Goal: Obtain resource: Obtain resource

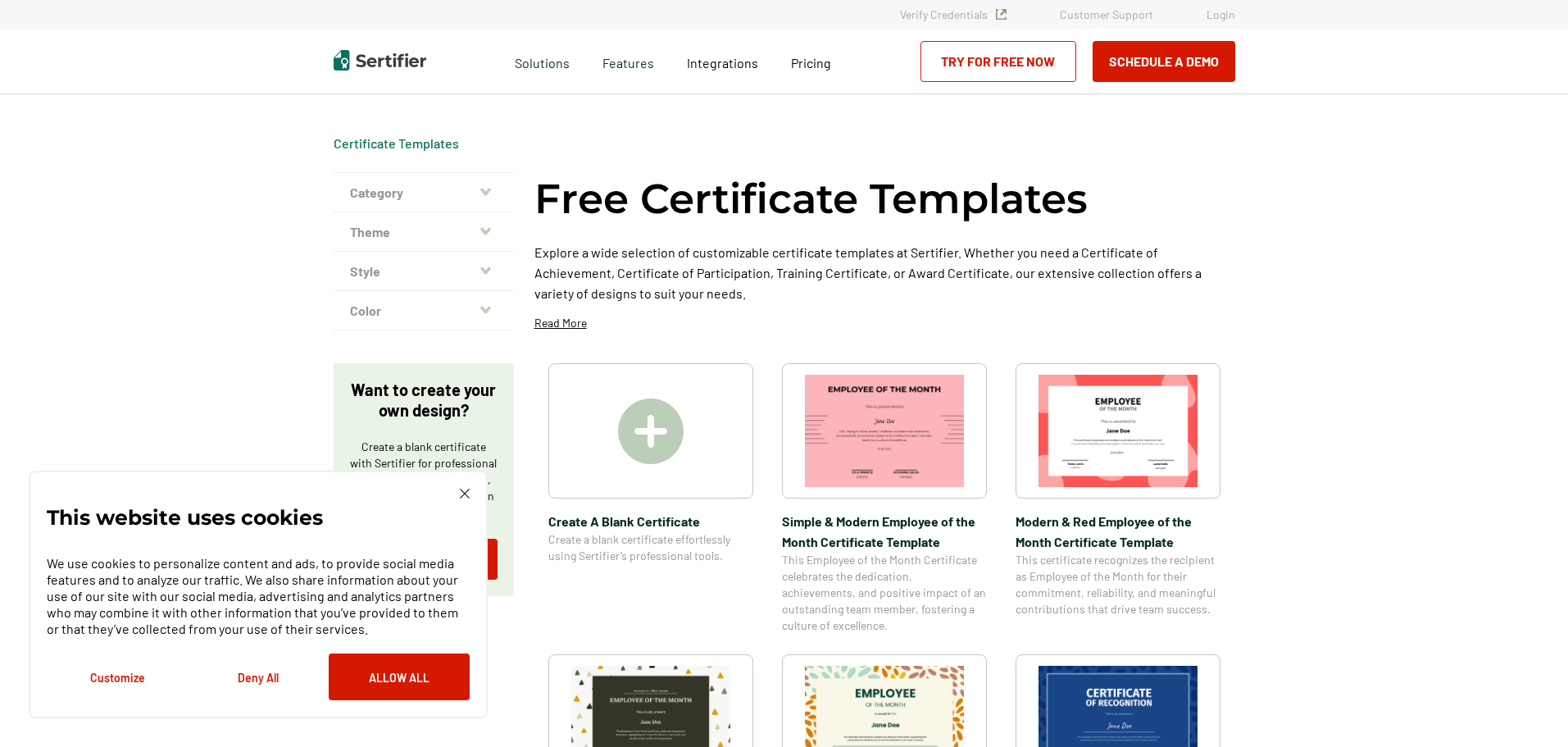
click at [464, 492] on img at bounding box center [465, 493] width 10 height 10
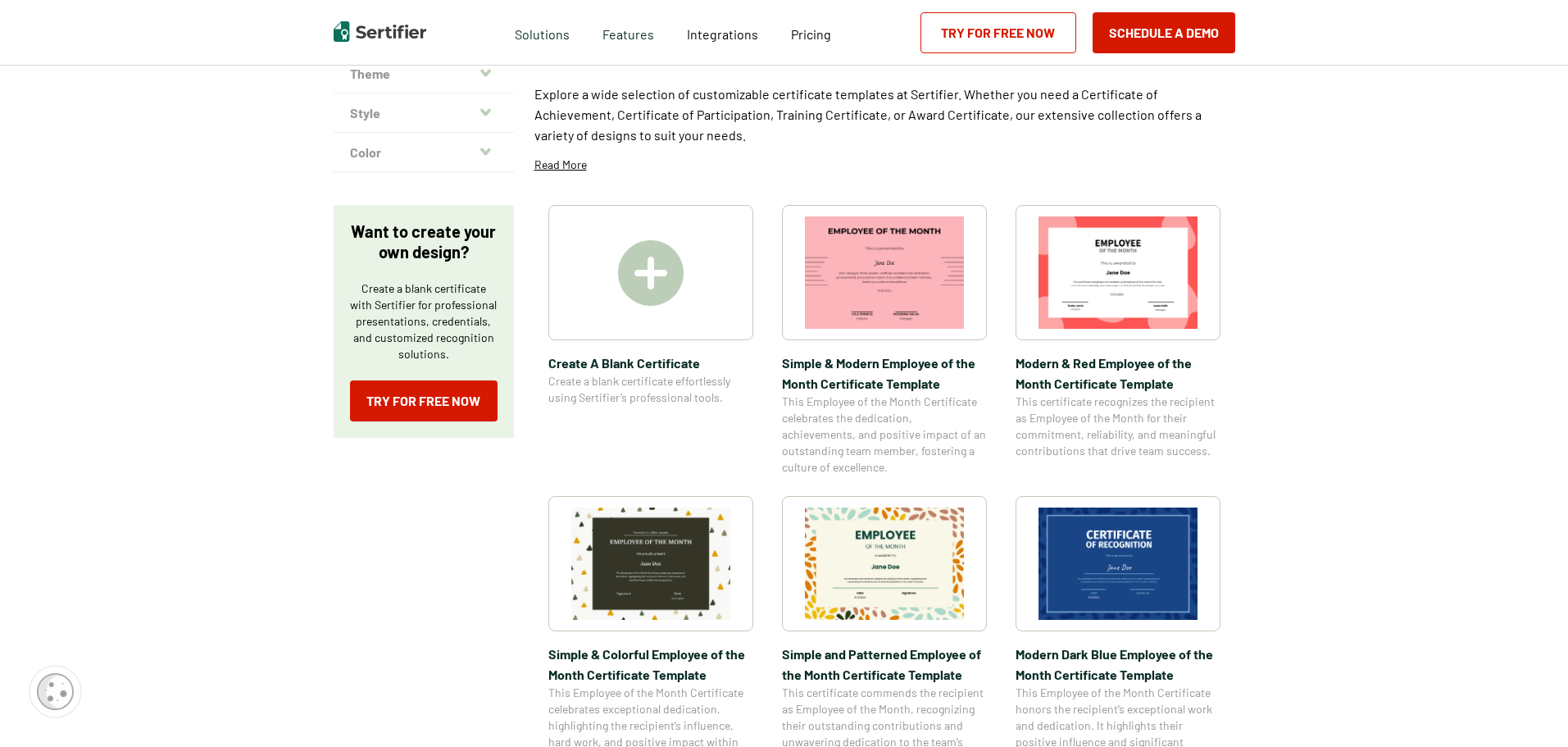
scroll to position [164, 0]
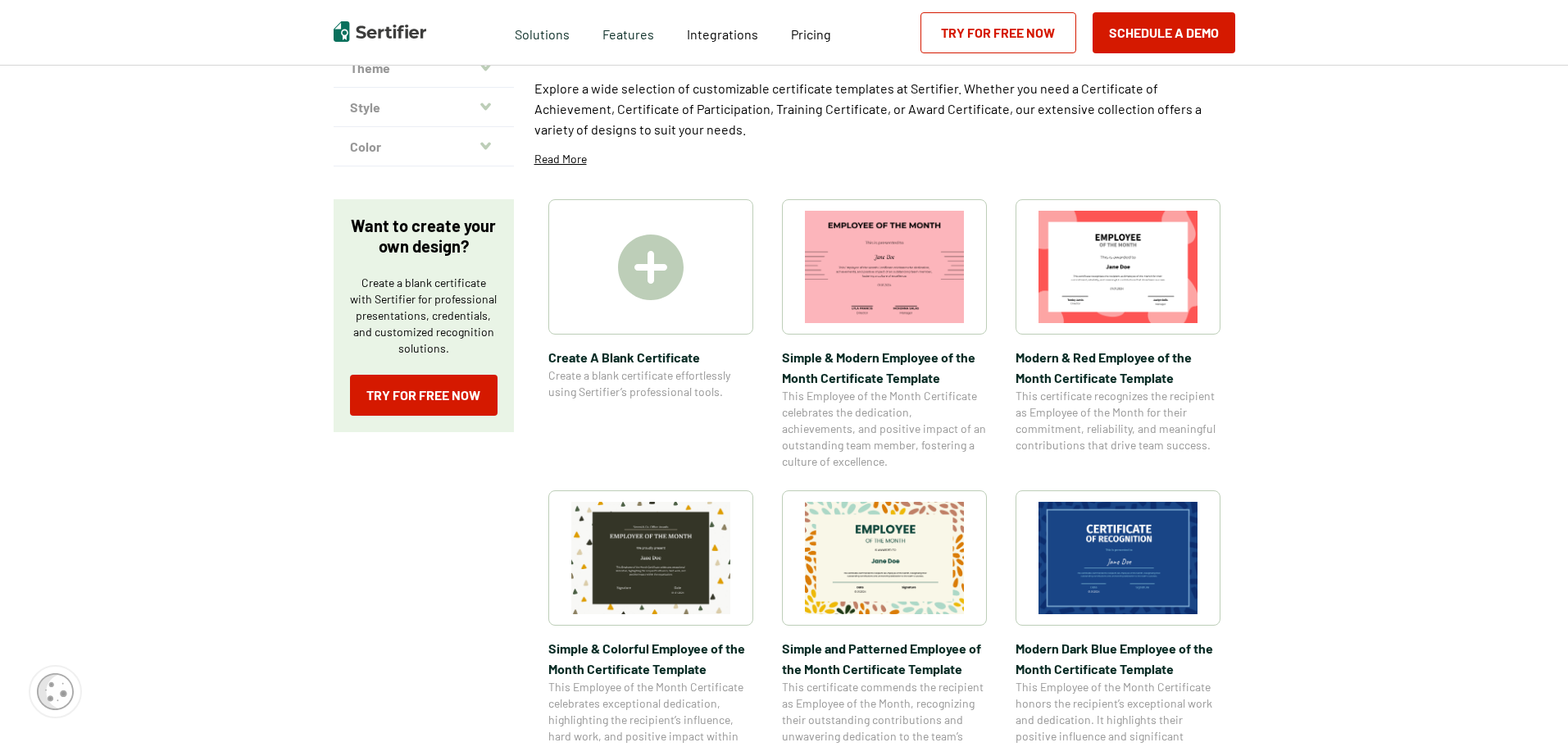
click at [1140, 563] on img at bounding box center [1118, 558] width 159 height 112
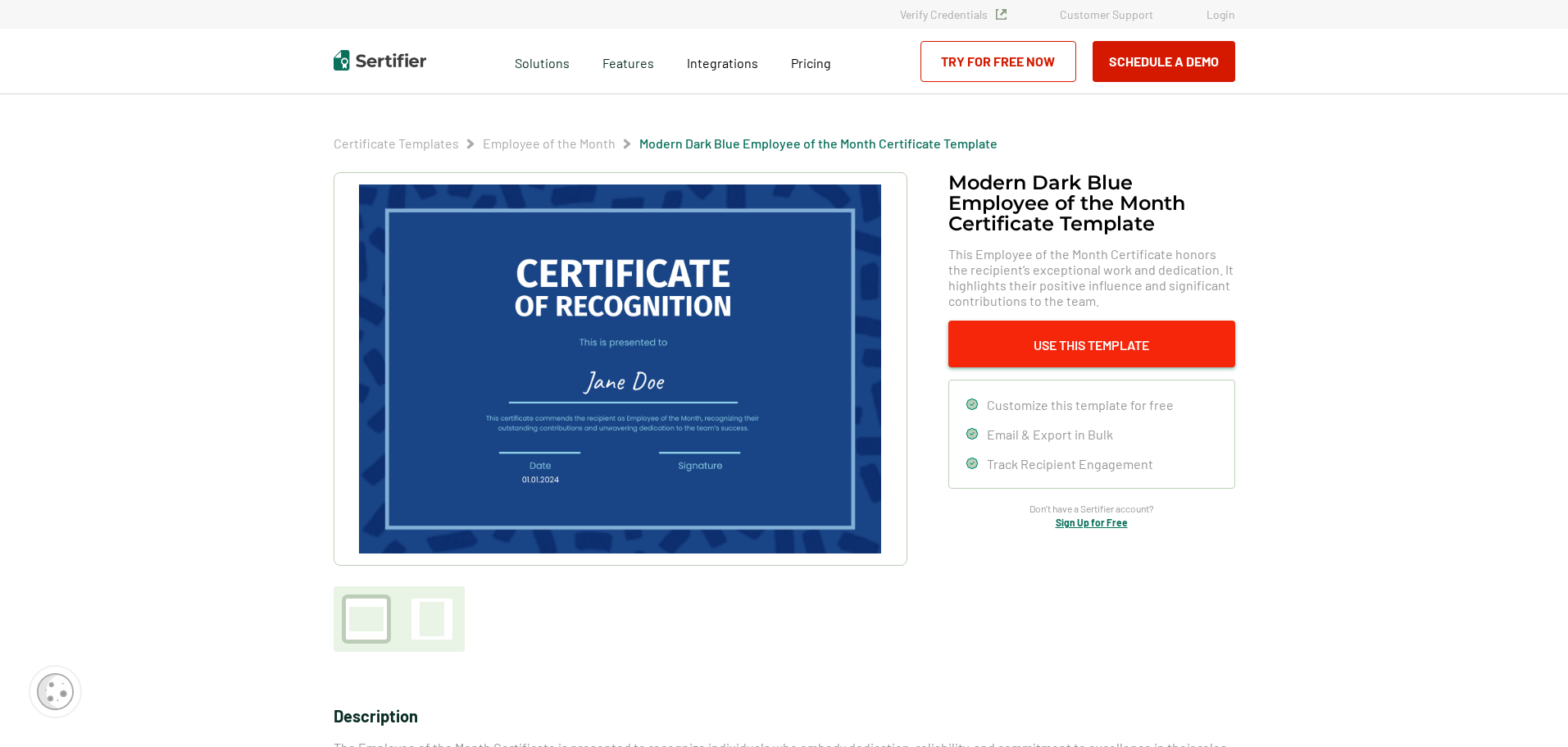
click at [1092, 342] on button "Use This Template" at bounding box center [1091, 344] width 287 height 47
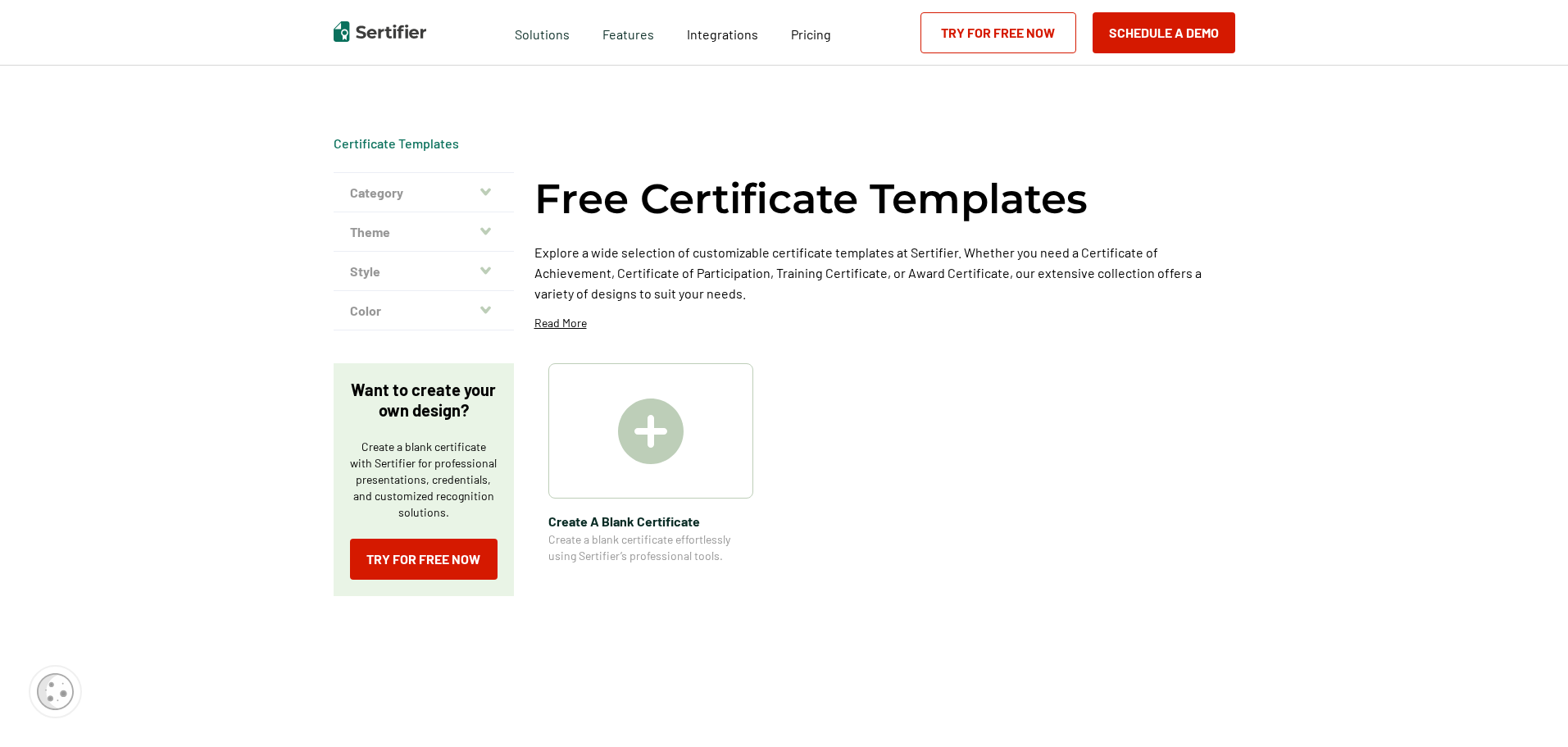
scroll to position [164, 0]
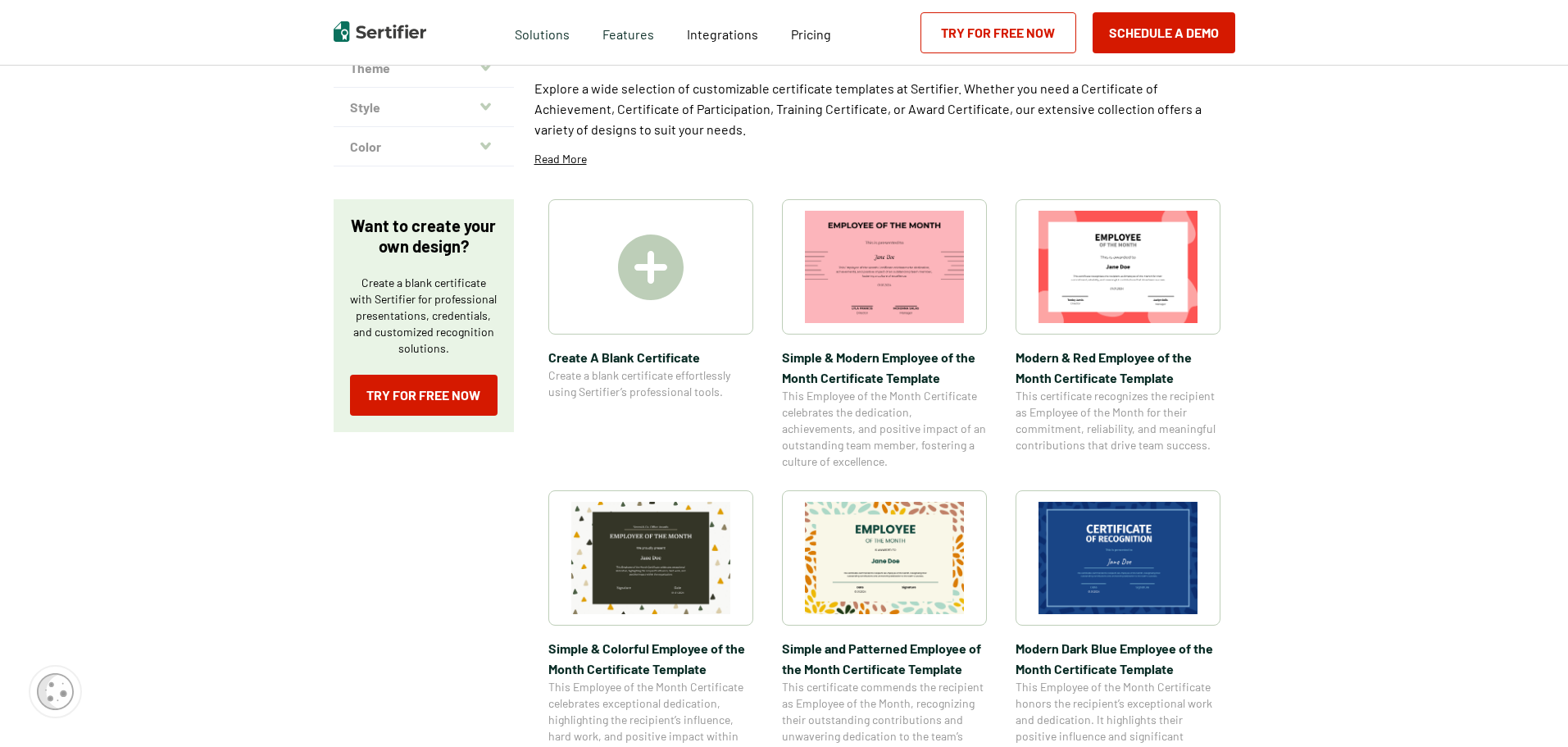
click at [652, 264] on img at bounding box center [651, 267] width 65 height 65
